Goal: Information Seeking & Learning: Learn about a topic

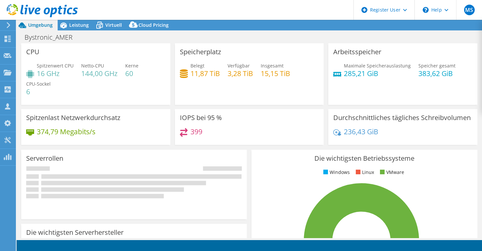
select select "USD"
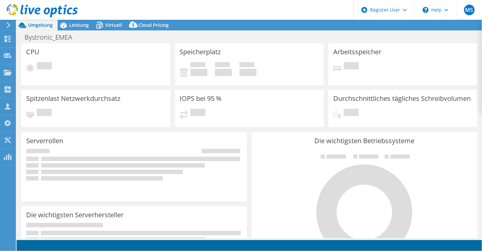
select select "USD"
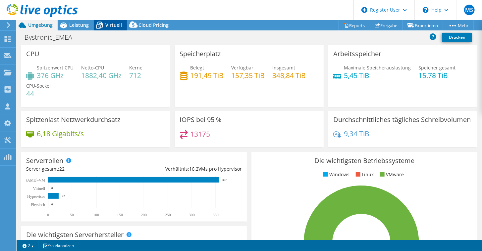
click at [108, 20] on div "Virtuell" at bounding box center [110, 25] width 33 height 11
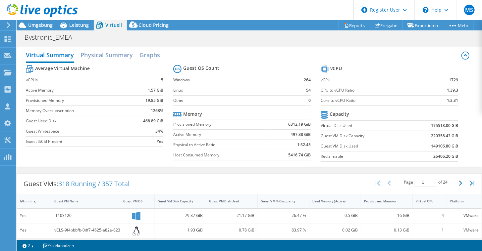
click at [211, 158] on td "Host Consumed Memory" at bounding box center [220, 155] width 94 height 10
click at [107, 56] on h2 "Physical Summary" at bounding box center [106, 55] width 52 height 15
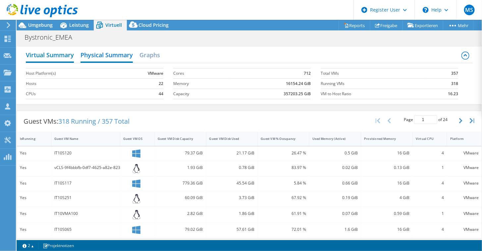
click at [28, 56] on h2 "Virtual Summary" at bounding box center [50, 55] width 48 height 15
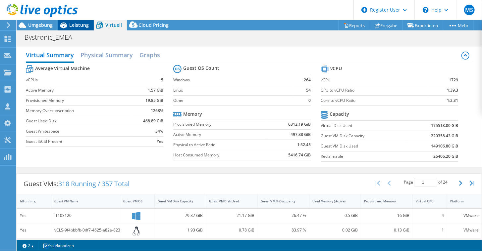
click at [75, 23] on span "Leistung" at bounding box center [79, 25] width 20 height 6
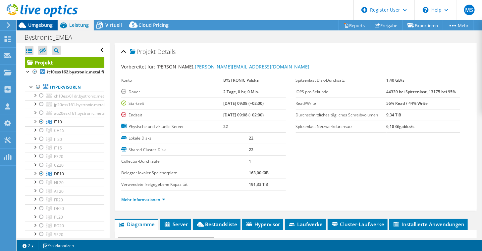
click at [30, 26] on span "Umgebung" at bounding box center [40, 25] width 25 height 6
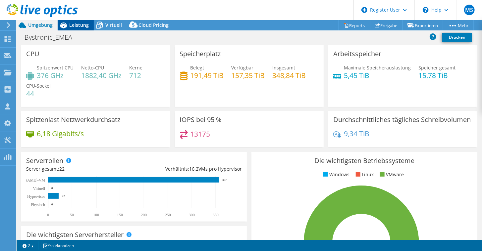
click at [84, 26] on span "Leistung" at bounding box center [79, 25] width 20 height 6
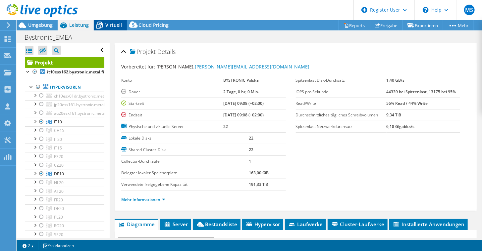
click at [101, 25] on icon at bounding box center [100, 26] width 12 height 12
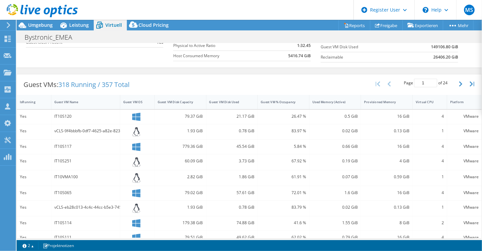
scroll to position [132, 0]
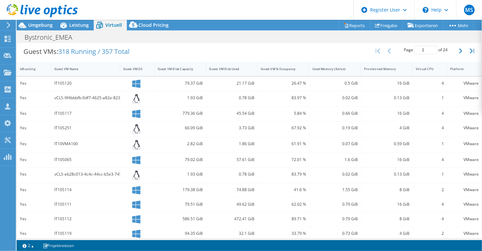
click at [28, 86] on div "Yes" at bounding box center [34, 84] width 34 height 14
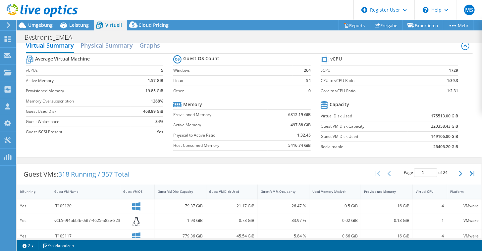
scroll to position [0, 0]
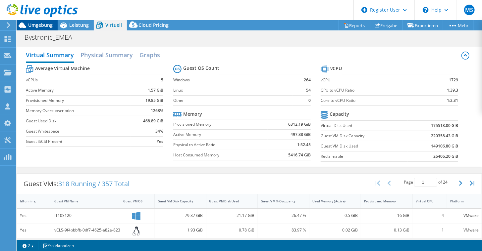
click at [29, 25] on span "Umgebung" at bounding box center [40, 25] width 25 height 6
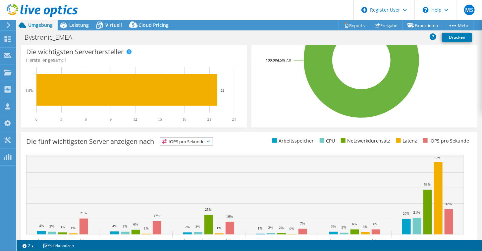
scroll to position [215, 0]
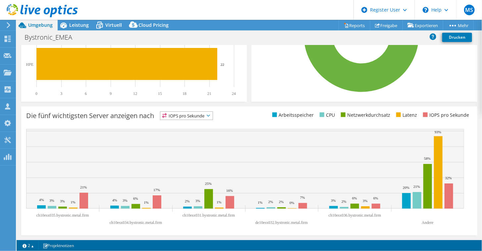
click at [187, 118] on span "IOPS pro Sekunde" at bounding box center [186, 116] width 52 height 8
click at [183, 139] on li "CPU" at bounding box center [186, 142] width 52 height 9
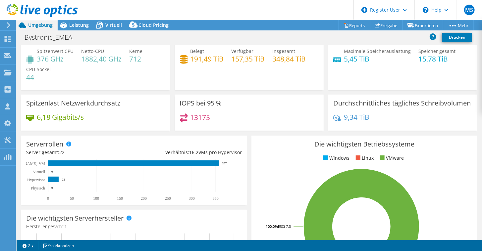
scroll to position [0, 0]
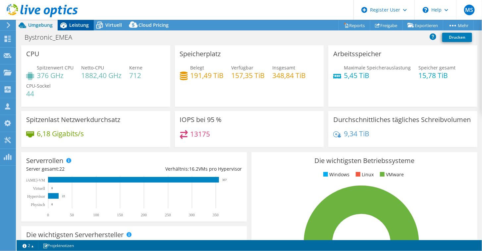
click at [77, 26] on span "Leistung" at bounding box center [79, 25] width 20 height 6
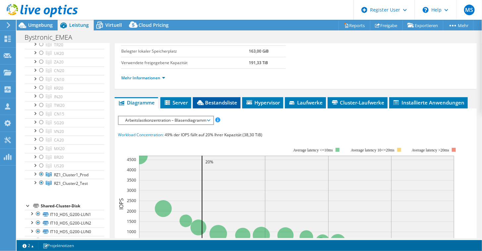
scroll to position [89, 0]
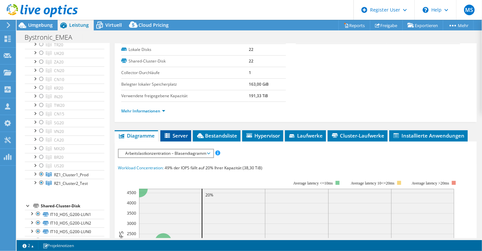
click at [178, 130] on li "Server" at bounding box center [175, 135] width 31 height 11
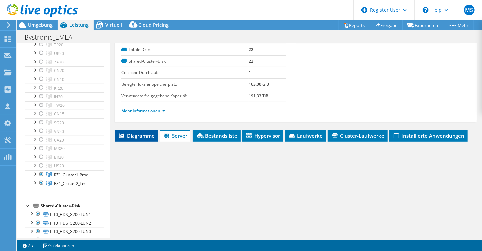
click at [127, 132] on span "Diagramme" at bounding box center [136, 135] width 37 height 7
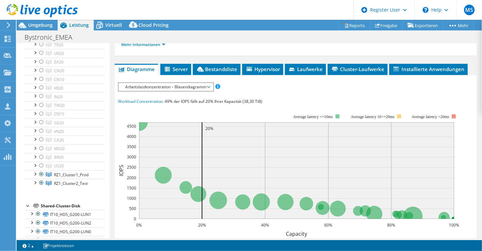
scroll to position [155, 0]
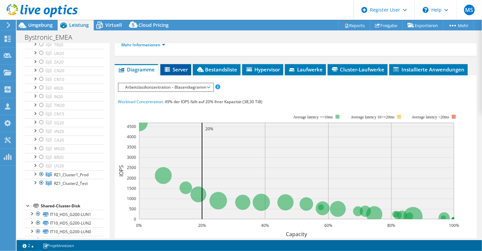
click at [190, 70] on li "Server" at bounding box center [175, 69] width 31 height 11
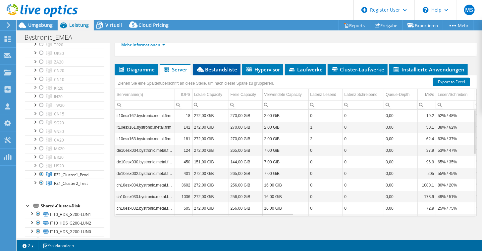
click at [210, 69] on span "Bestandsliste" at bounding box center [216, 69] width 41 height 7
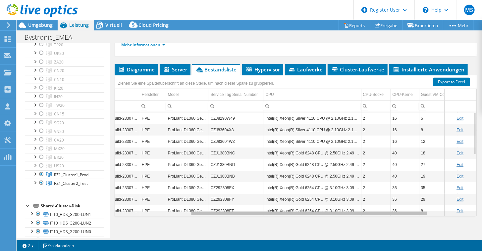
scroll to position [0, 0]
drag, startPoint x: 208, startPoint y: 211, endPoint x: 296, endPoint y: 207, distance: 88.2
click at [296, 207] on body "MS [PERSON_NAME] [PERSON_NAME] [PERSON_NAME][EMAIL_ADDRESS][DOMAIN_NAME] Dell M…" at bounding box center [241, 125] width 482 height 251
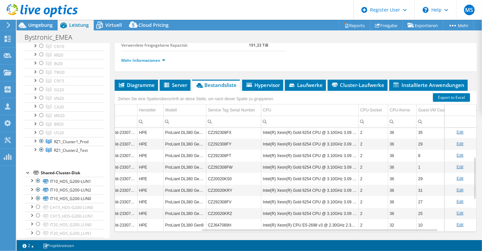
scroll to position [156, 0]
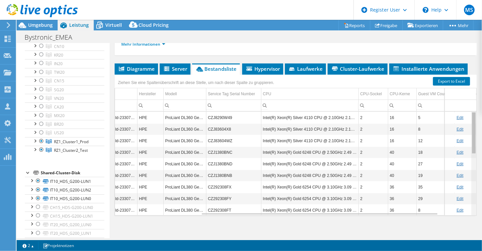
drag, startPoint x: 471, startPoint y: 147, endPoint x: 466, endPoint y: 113, distance: 35.0
click at [466, 113] on body "MS [PERSON_NAME] [PERSON_NAME] [PERSON_NAME][EMAIL_ADDRESS][DOMAIN_NAME] Dell M…" at bounding box center [241, 125] width 482 height 251
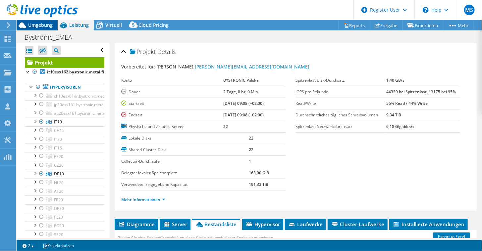
click at [47, 28] on div "Umgebung" at bounding box center [37, 25] width 41 height 11
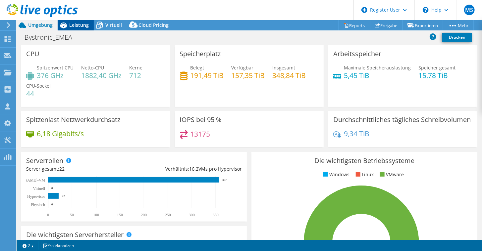
click at [89, 23] on div "Leistung" at bounding box center [76, 25] width 36 height 11
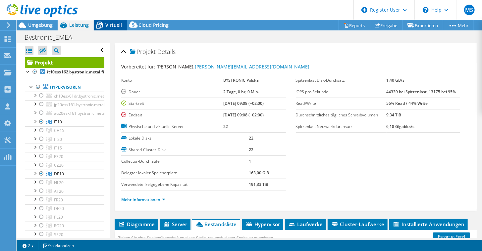
click at [102, 26] on icon at bounding box center [99, 25] width 7 height 5
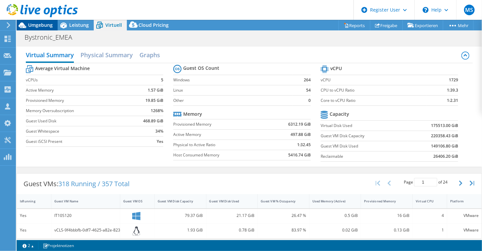
click at [34, 29] on div "Umgebung" at bounding box center [37, 25] width 41 height 11
